Goal: Information Seeking & Learning: Learn about a topic

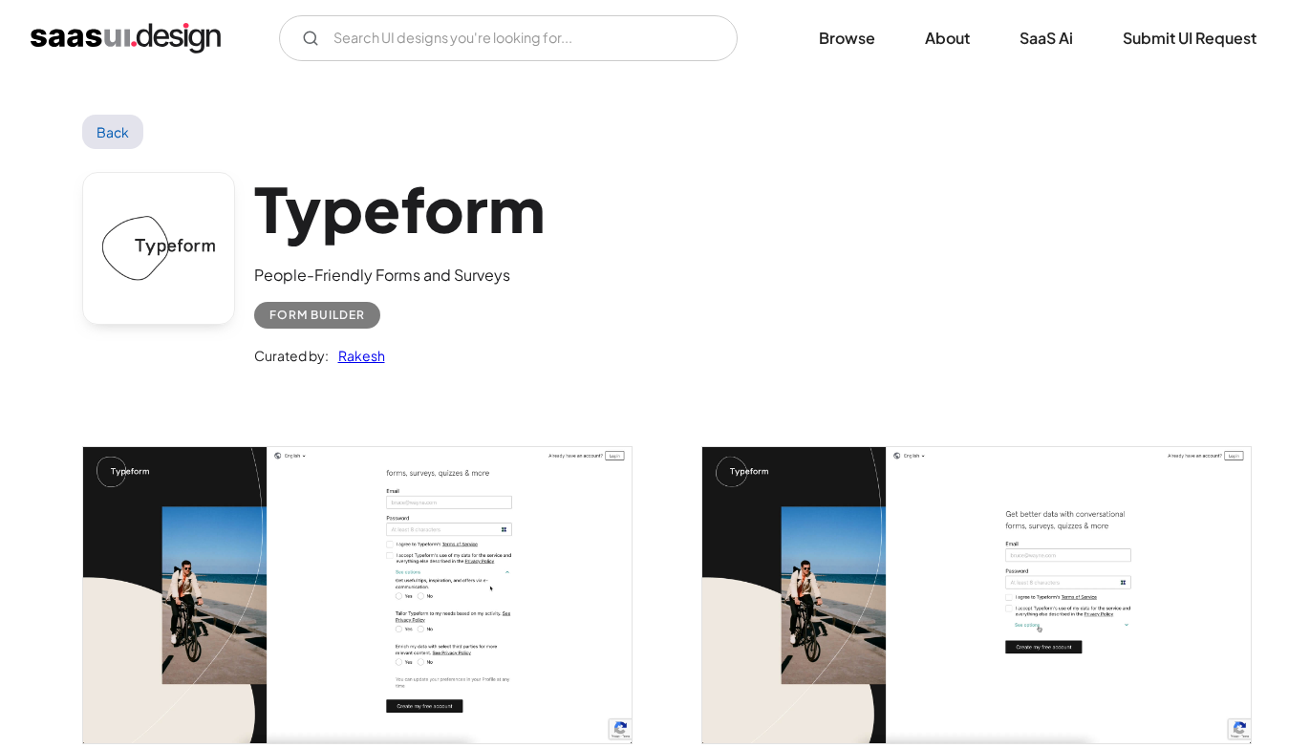
click at [168, 33] on img "home" at bounding box center [126, 38] width 190 height 31
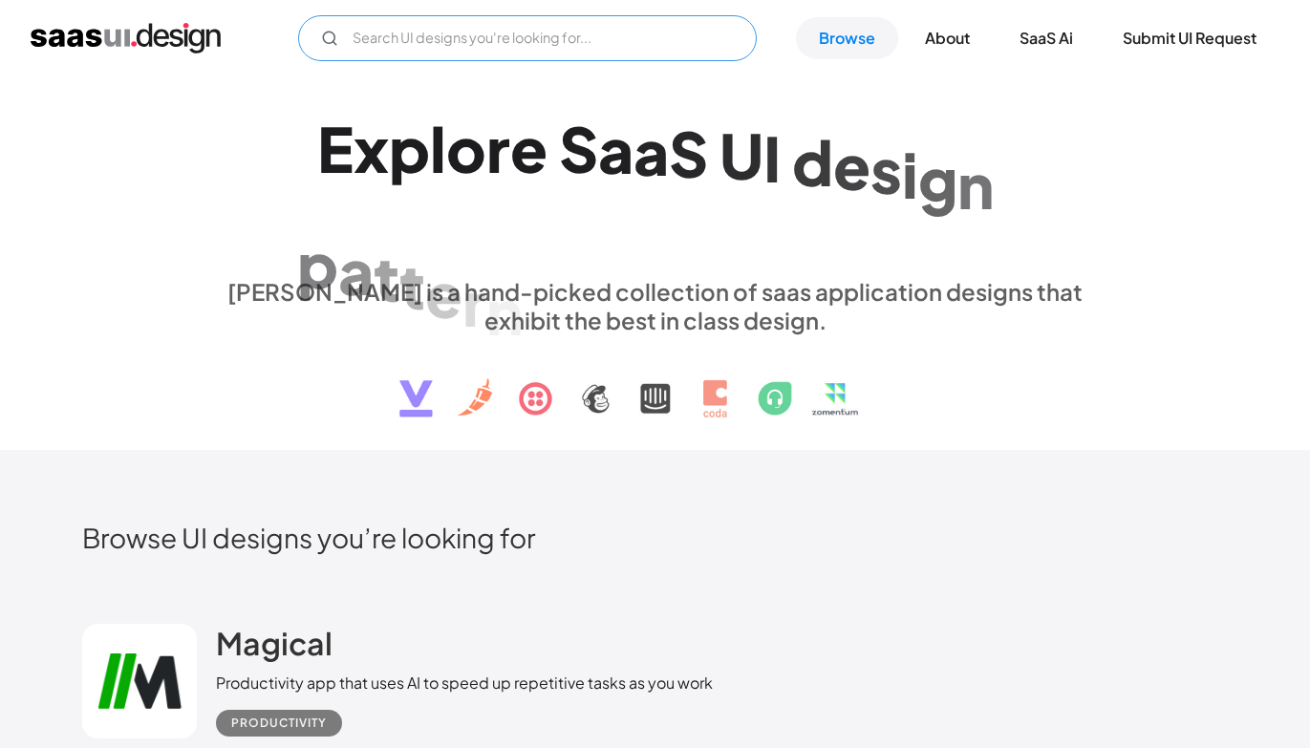
click at [471, 22] on input "Email Form" at bounding box center [527, 38] width 459 height 46
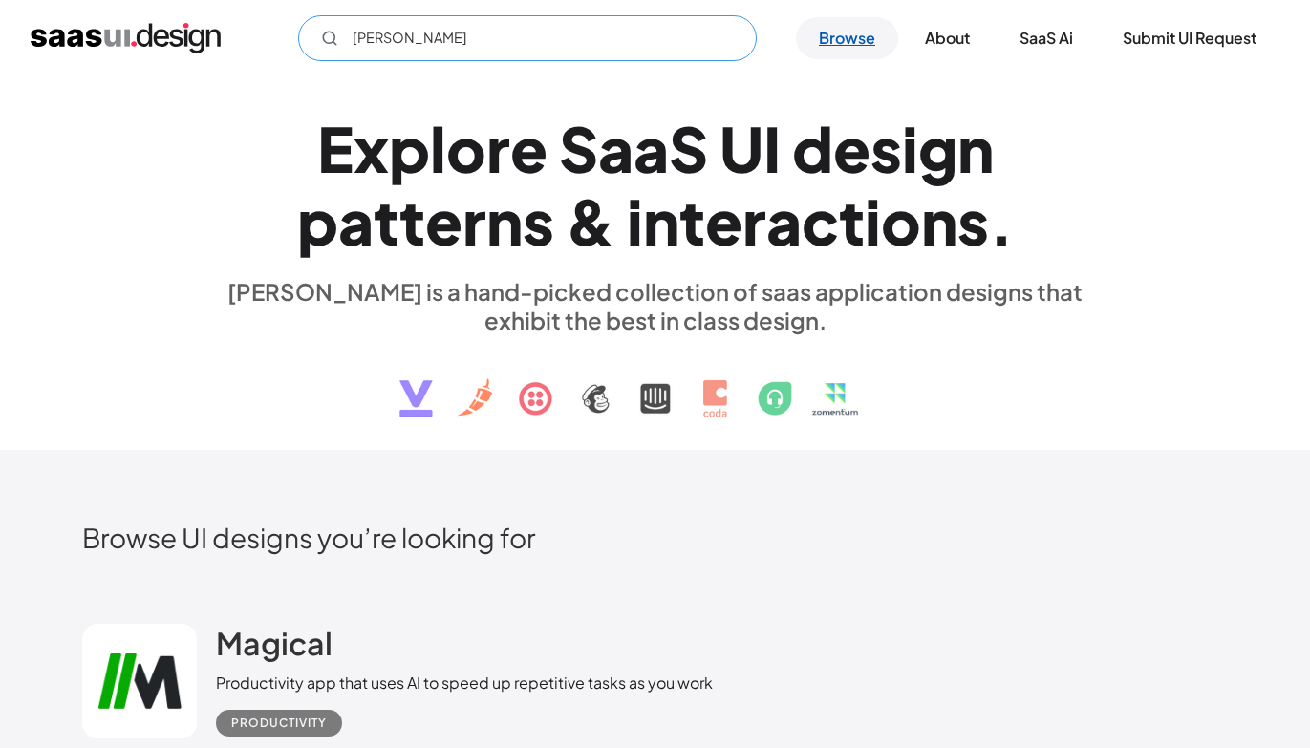
type input "claude"
click at [850, 47] on link "Browse" at bounding box center [847, 38] width 102 height 42
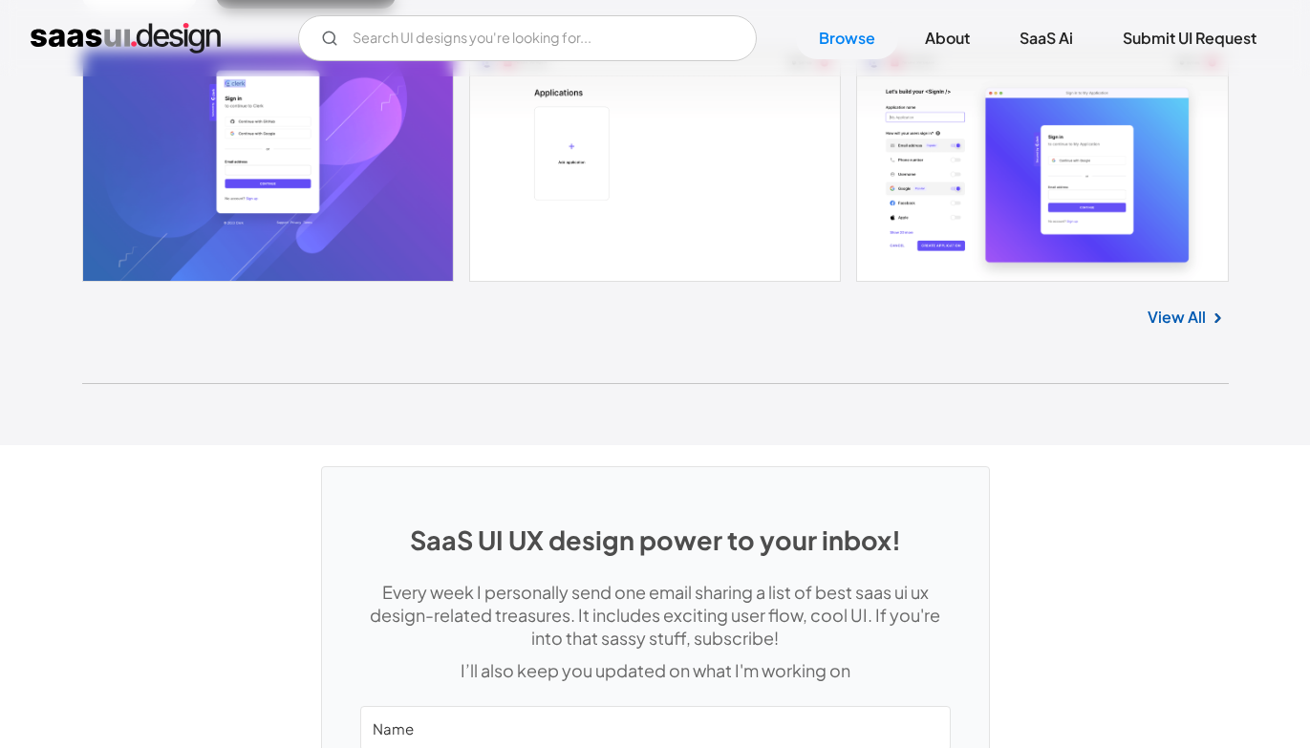
scroll to position [50713, 0]
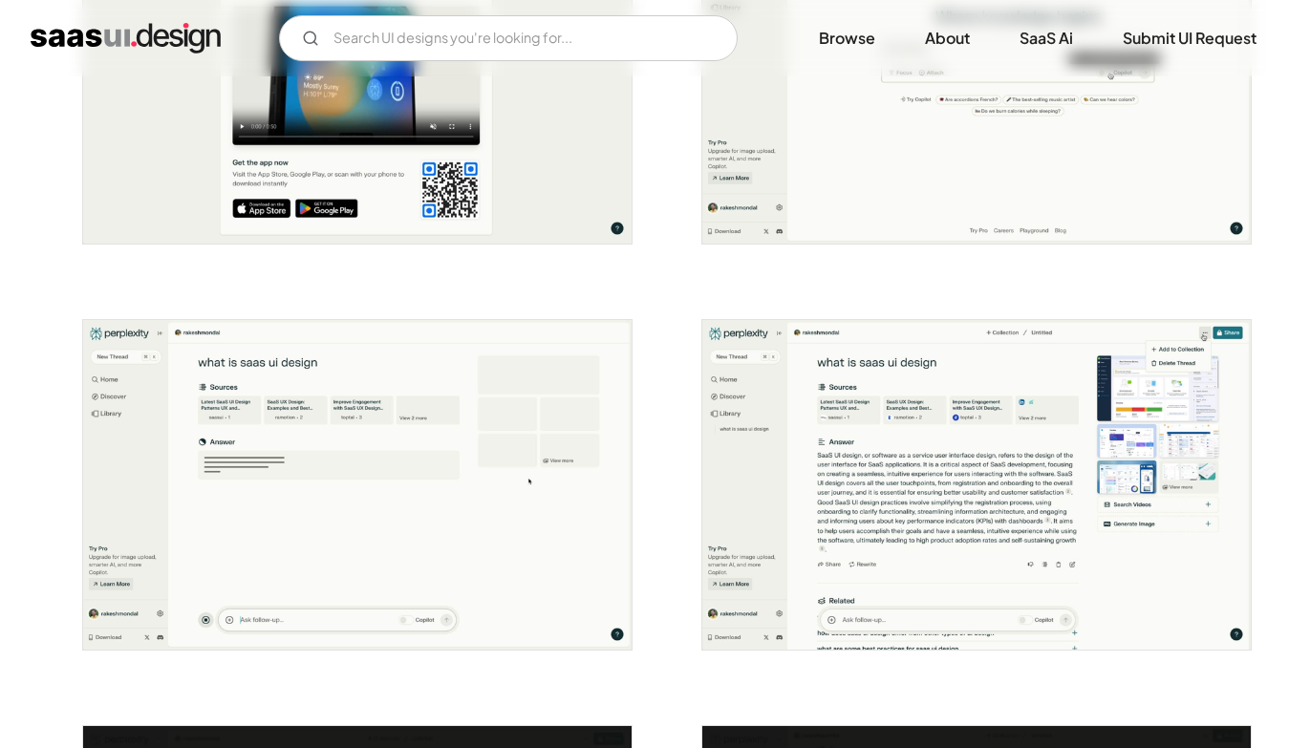
scroll to position [1778, 0]
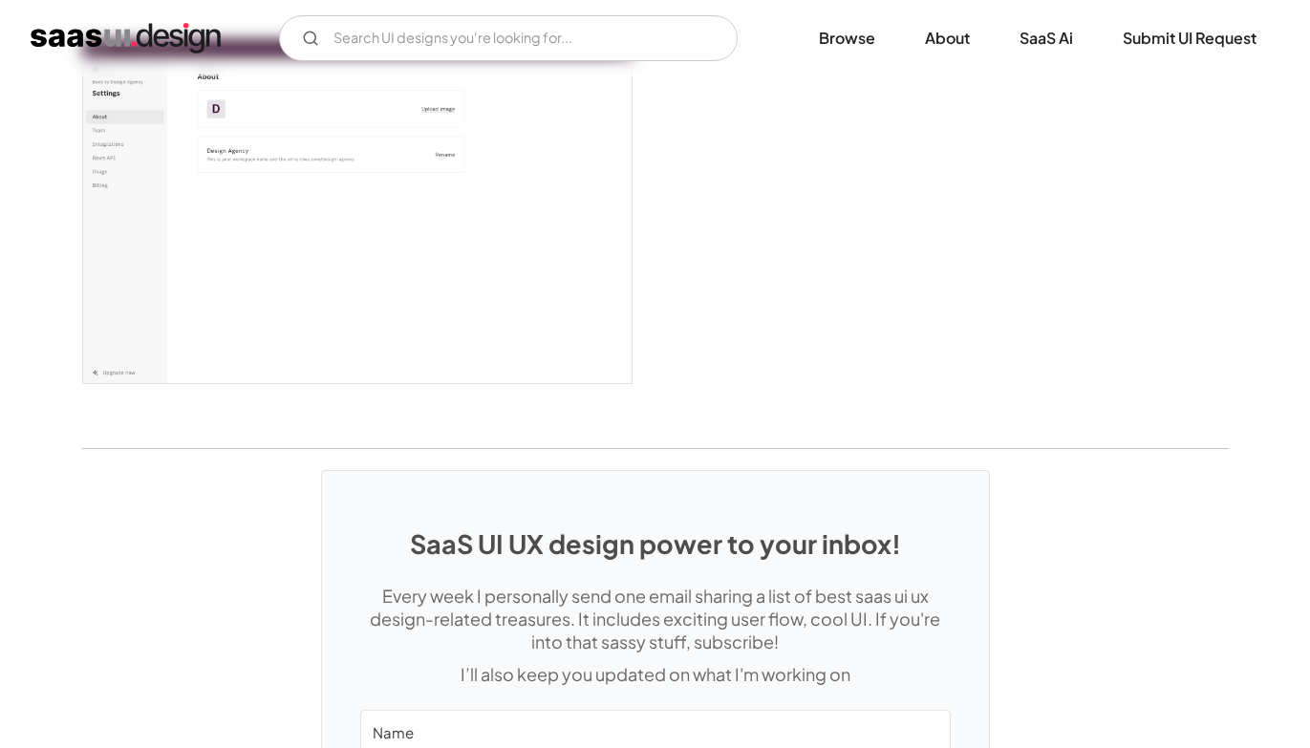
scroll to position [5188, 0]
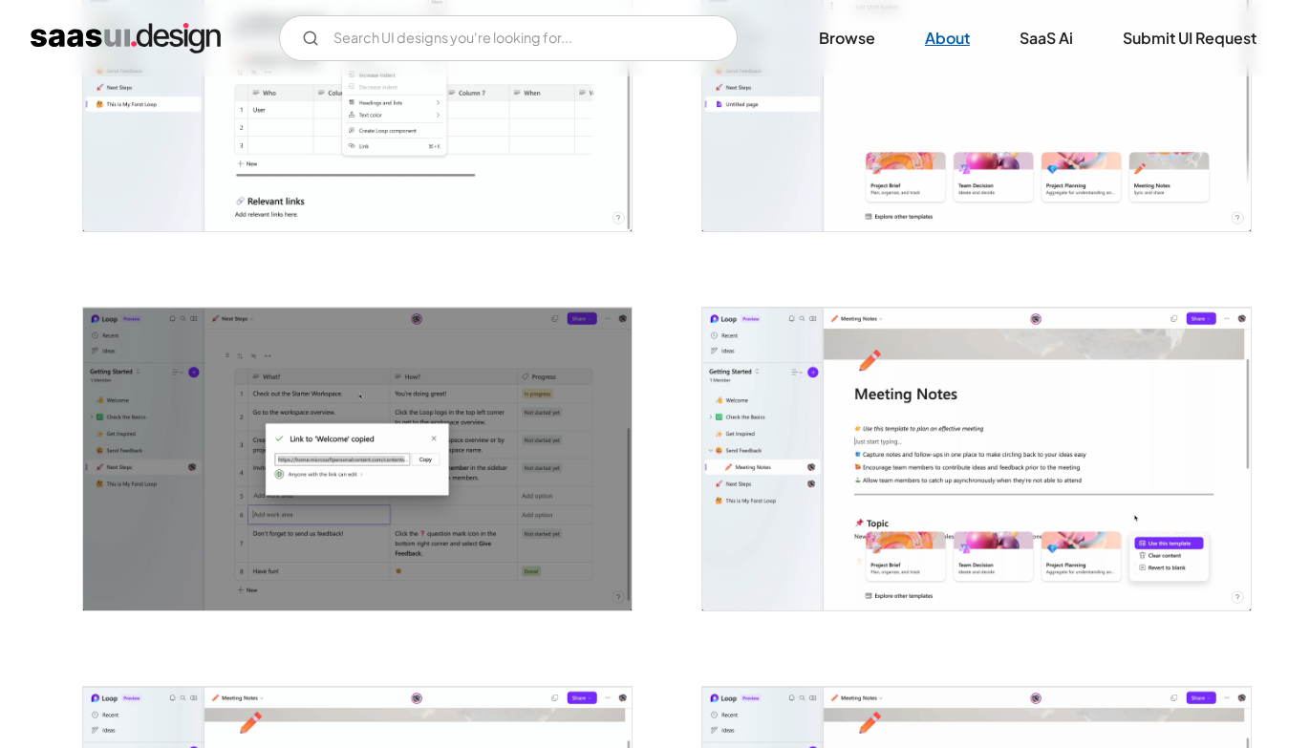
scroll to position [3208, 0]
